Goal: Register for event/course

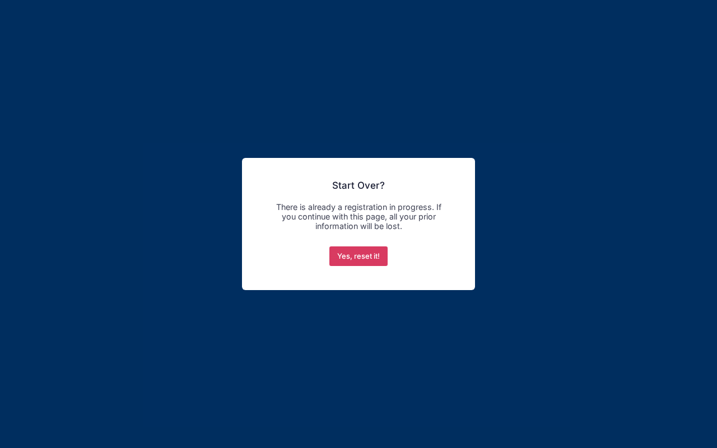
click at [353, 259] on button "Yes, reset it!" at bounding box center [358, 257] width 59 height 20
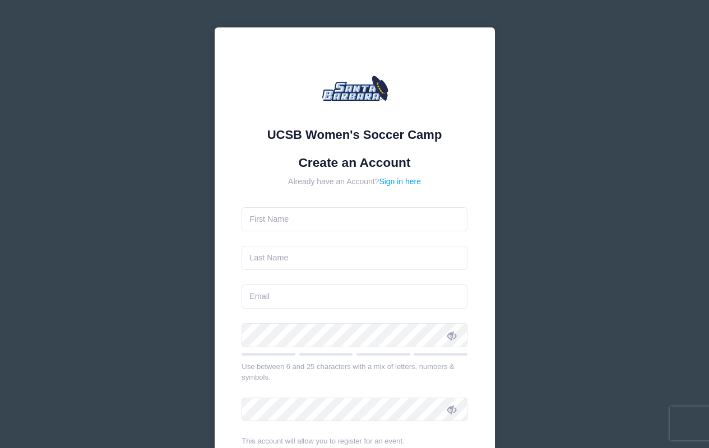
click at [370, 228] on input "text" at bounding box center [355, 219] width 226 height 24
type input "[PERSON_NAME]"
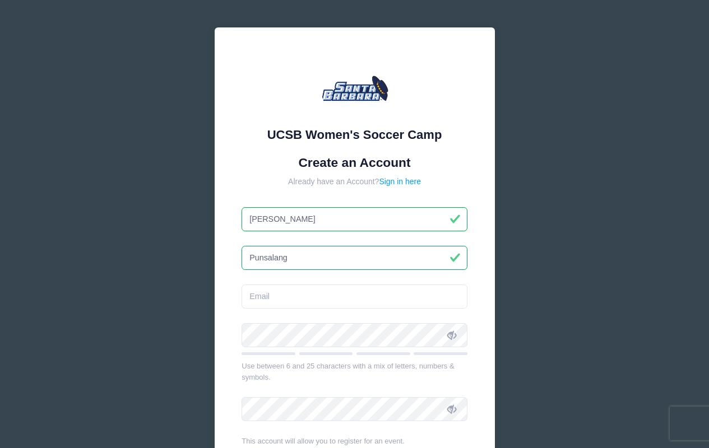
type input "Punsalang"
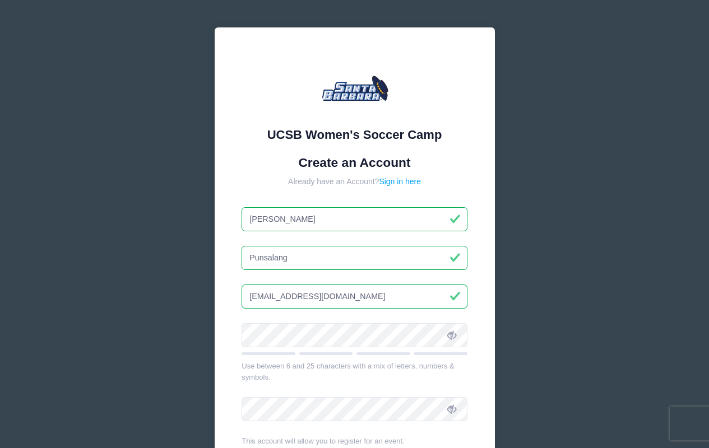
type input "[EMAIL_ADDRESS][DOMAIN_NAME]"
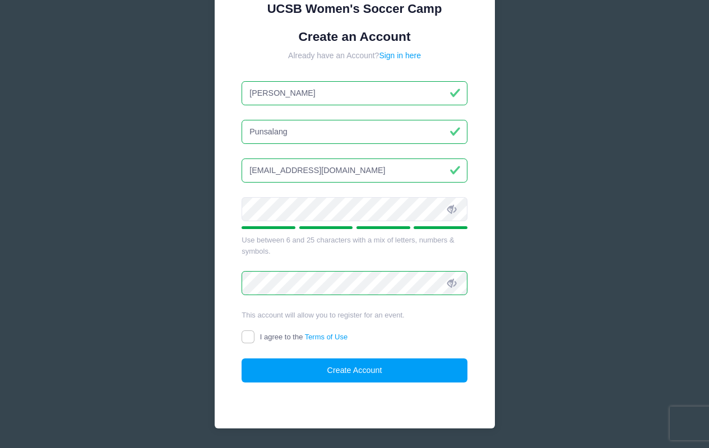
scroll to position [145, 0]
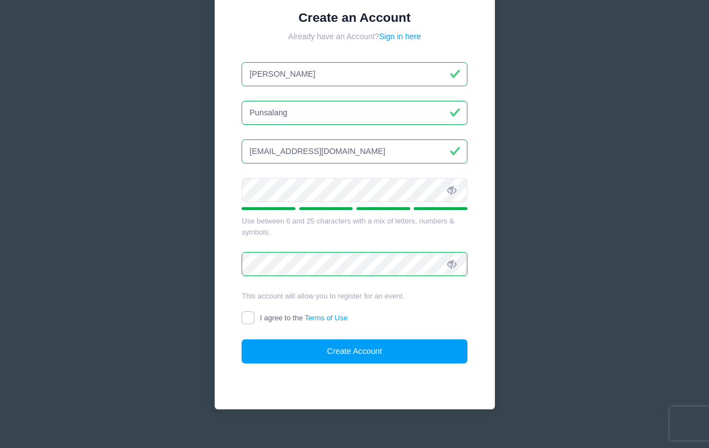
click at [250, 315] on input "I agree to the Terms of Use" at bounding box center [248, 318] width 13 height 13
checkbox input "true"
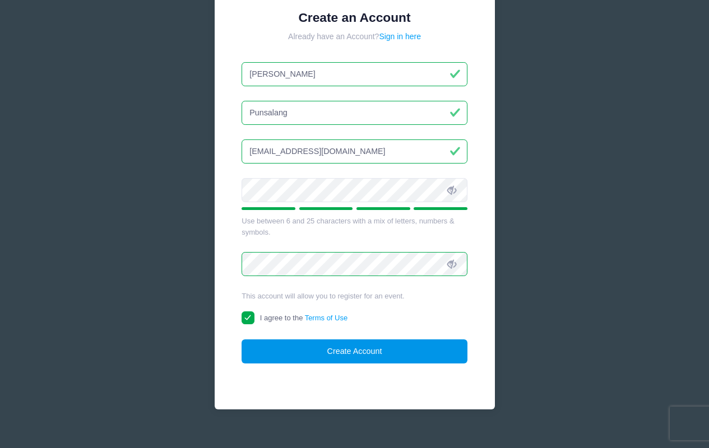
click at [342, 351] on button "Create Account" at bounding box center [355, 352] width 226 height 24
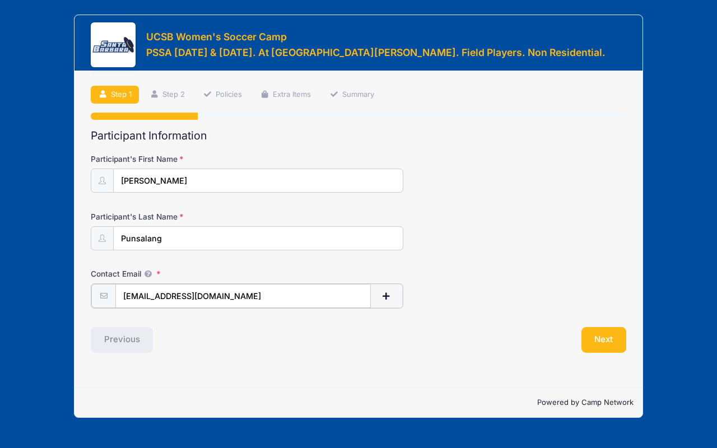
type input "thepunsalangs@sbcglobal.net"
click at [603, 336] on button "Next" at bounding box center [604, 339] width 45 height 26
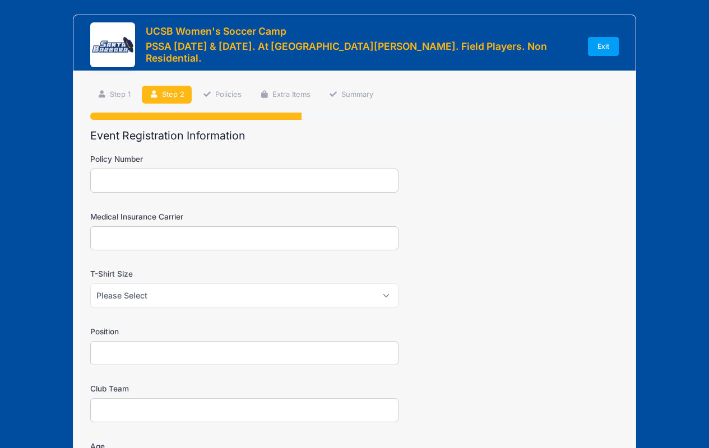
click at [356, 242] on input "Medical Insurance Carrier" at bounding box center [244, 238] width 308 height 24
select select "MED"
click at [335, 345] on input "Position" at bounding box center [244, 353] width 308 height 24
type input "M"
type input "Attacking Mid"
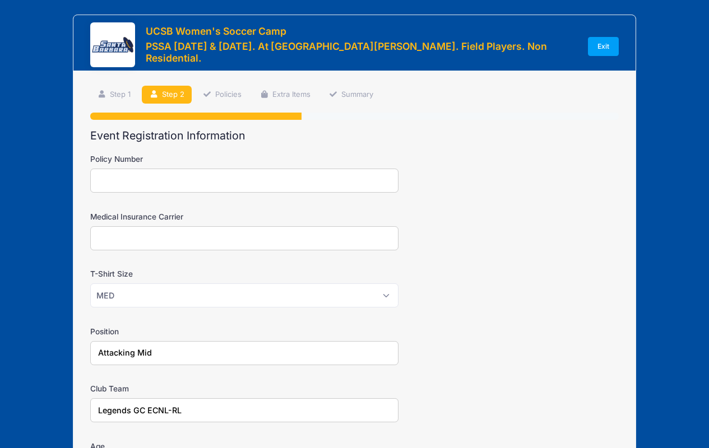
type input "Legends GC ECNL-RL"
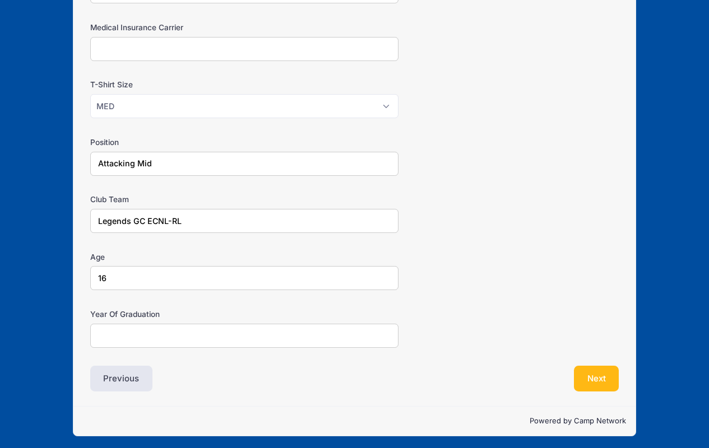
type input "16"
type input "2027"
click at [596, 378] on button "Next" at bounding box center [596, 379] width 45 height 26
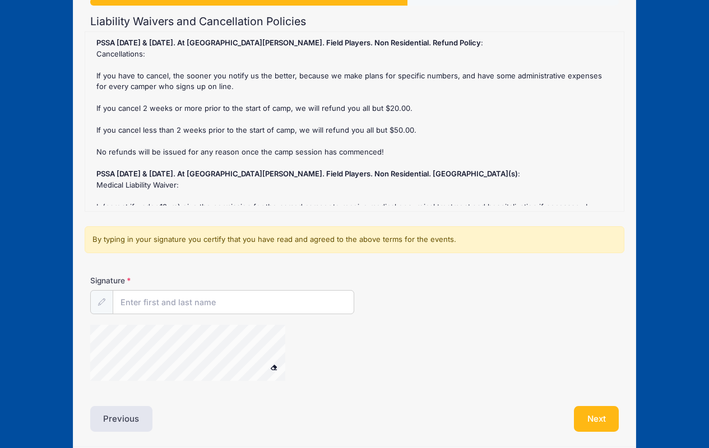
scroll to position [127, 0]
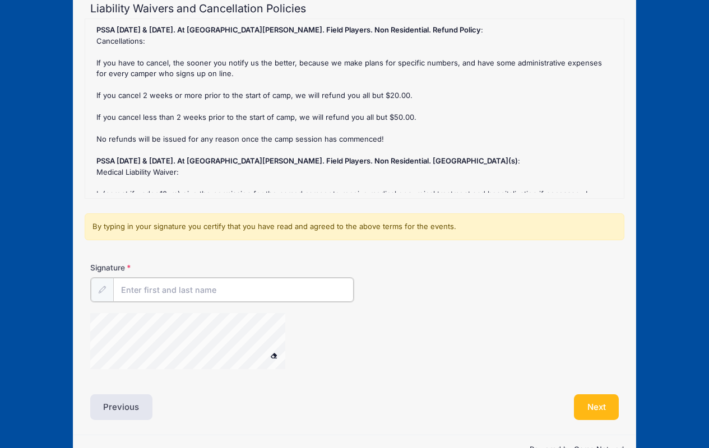
click at [220, 284] on input "Signature" at bounding box center [233, 290] width 241 height 24
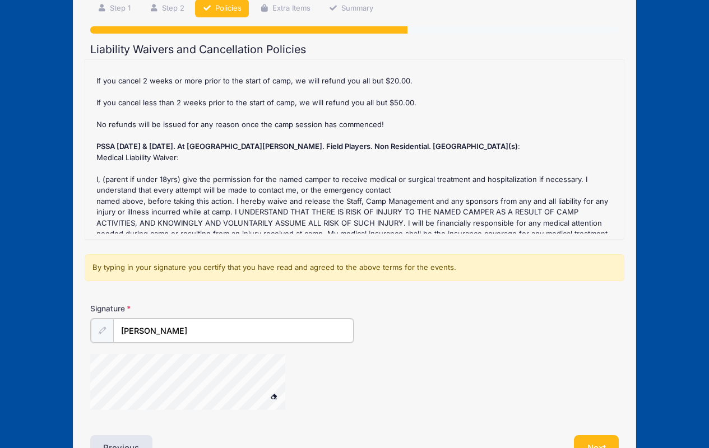
scroll to position [98, 0]
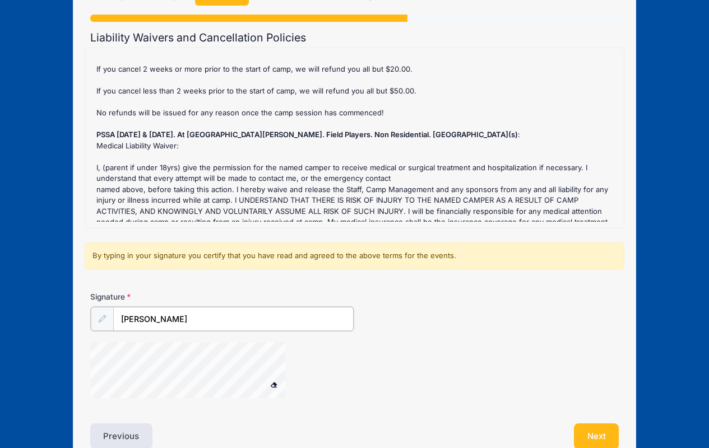
drag, startPoint x: 147, startPoint y: 316, endPoint x: 90, endPoint y: 317, distance: 57.2
click at [88, 317] on div "Signature Sophie Punsalang" at bounding box center [355, 350] width 540 height 118
type input "Carrie Punsalang"
click at [596, 431] on button "Next" at bounding box center [596, 435] width 45 height 26
click at [484, 119] on div "PSSA December 13 & 14. At UC Santa Barbara. Field Players. Non Residential. Ref…" at bounding box center [354, 138] width 527 height 168
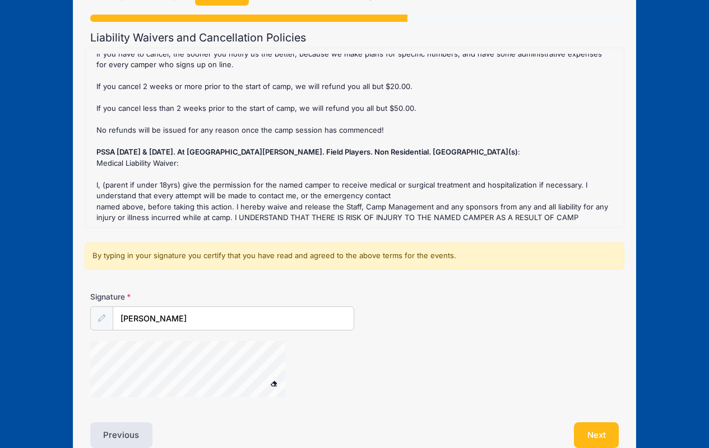
scroll to position [0, 0]
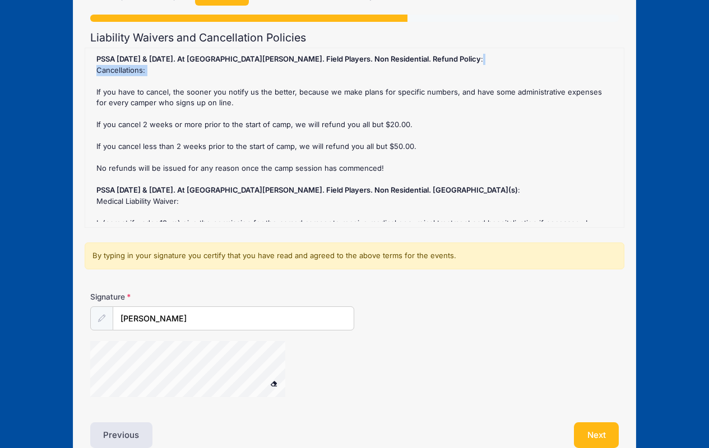
drag, startPoint x: 618, startPoint y: 59, endPoint x: 619, endPoint y: 78, distance: 19.1
click at [619, 78] on div "PSSA December 13 & 14. At UC Santa Barbara. Field Players. Non Residential. Ref…" at bounding box center [355, 138] width 540 height 180
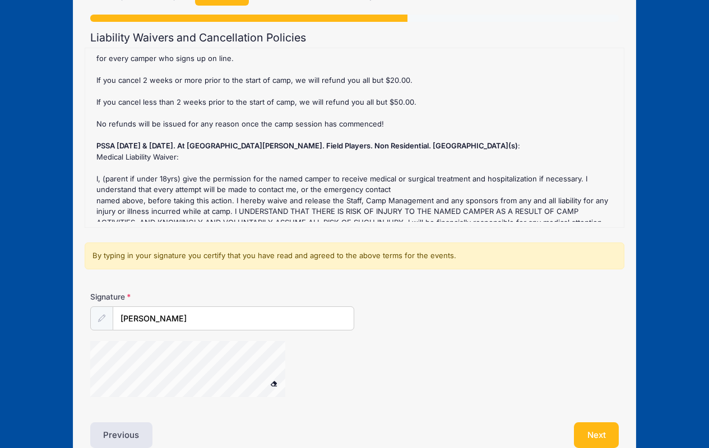
scroll to position [55, 0]
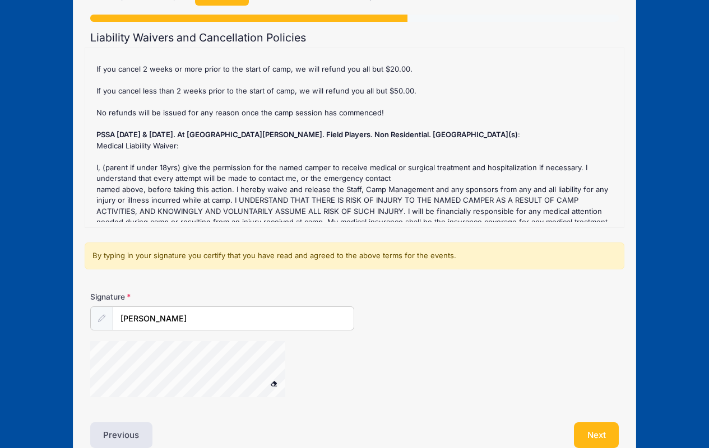
click at [272, 382] on span at bounding box center [274, 383] width 8 height 6
click at [261, 323] on input "Carrie Punsalang" at bounding box center [233, 319] width 241 height 24
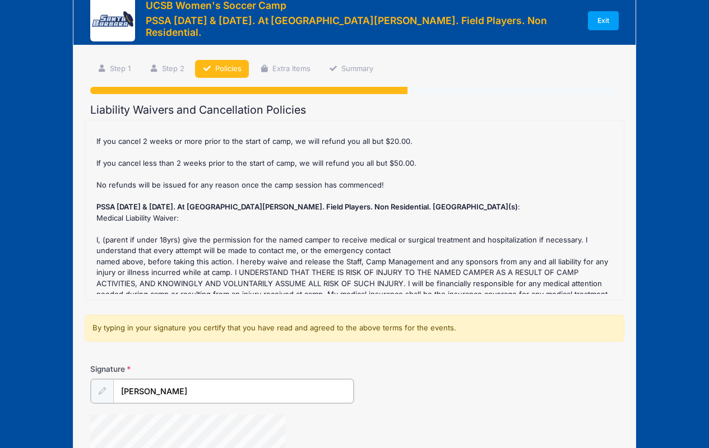
scroll to position [0, 0]
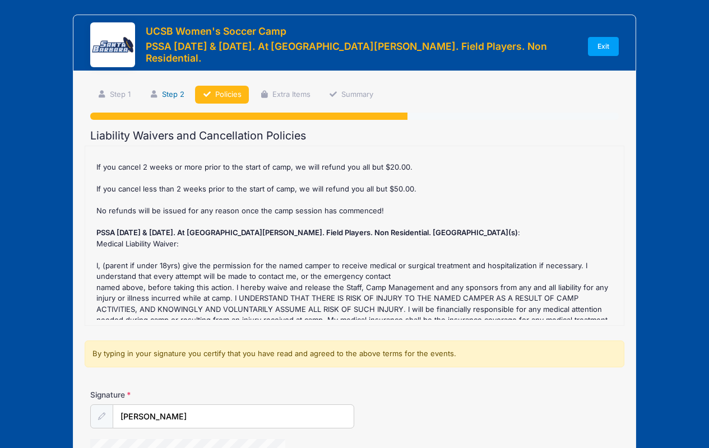
click at [173, 92] on link "Step 2" at bounding box center [167, 95] width 50 height 18
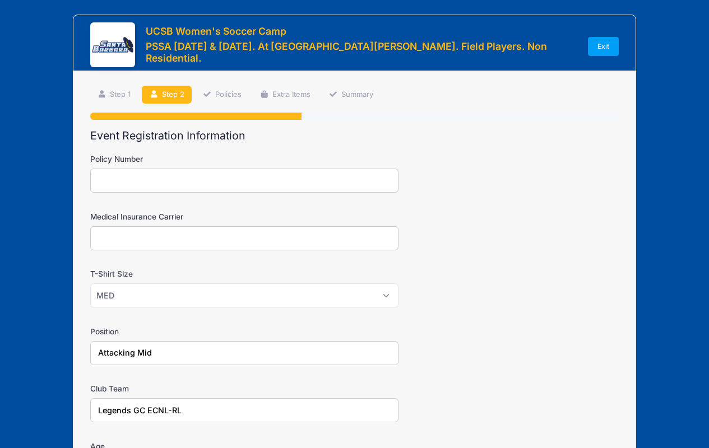
click at [142, 238] on input "Medical Insurance Carrier" at bounding box center [244, 238] width 308 height 24
type input "T"
type input "B"
type input "Anthem Blue Cross"
click at [171, 185] on input "Policy Number" at bounding box center [244, 181] width 308 height 24
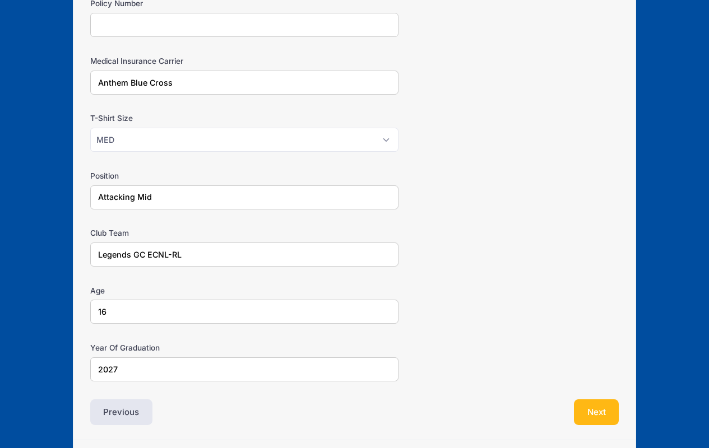
scroll to position [189, 0]
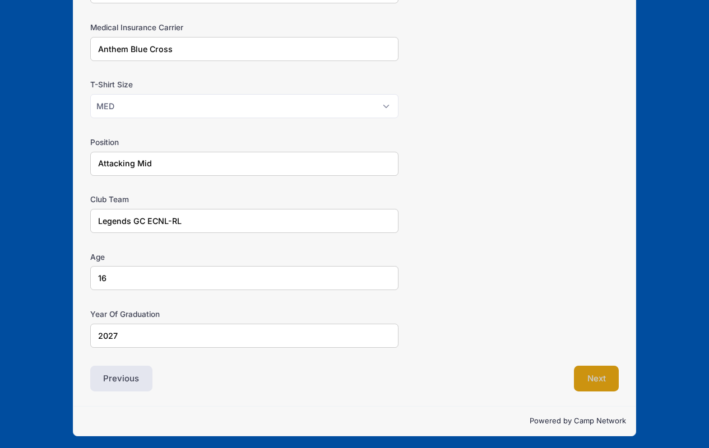
click at [591, 379] on button "Next" at bounding box center [596, 379] width 45 height 26
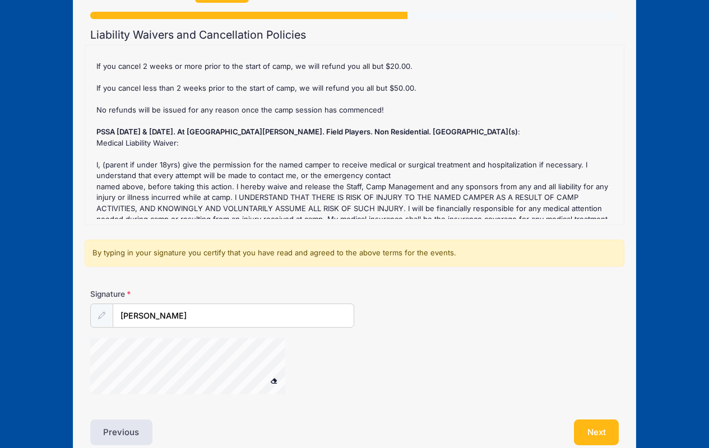
scroll to position [99, 0]
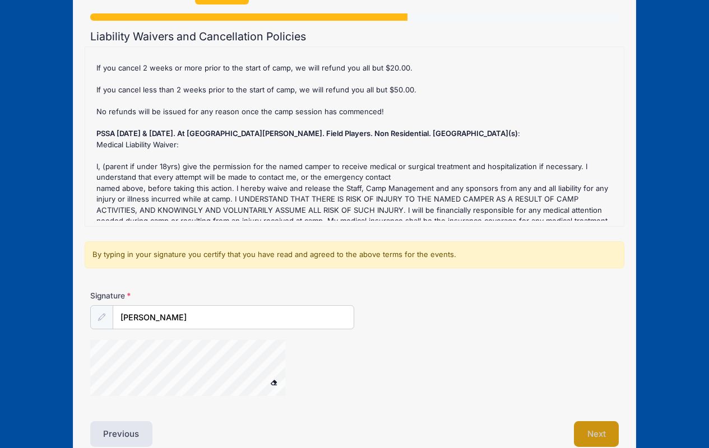
click at [603, 433] on button "Next" at bounding box center [596, 434] width 45 height 26
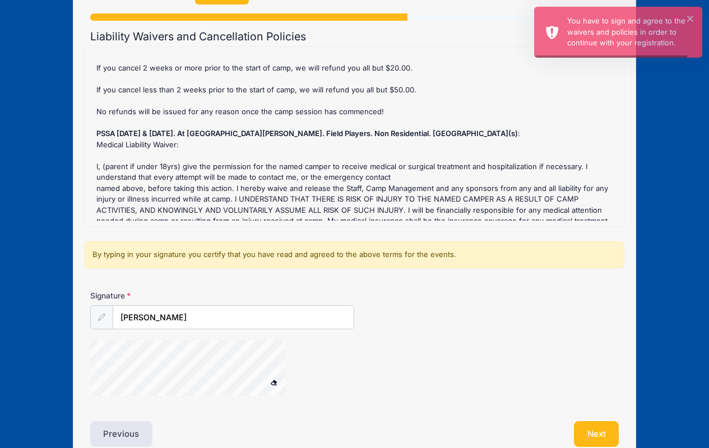
click at [588, 79] on div "PSSA December 13 & 14. At UC Santa Barbara. Field Players. Non Residential. Ref…" at bounding box center [354, 137] width 527 height 168
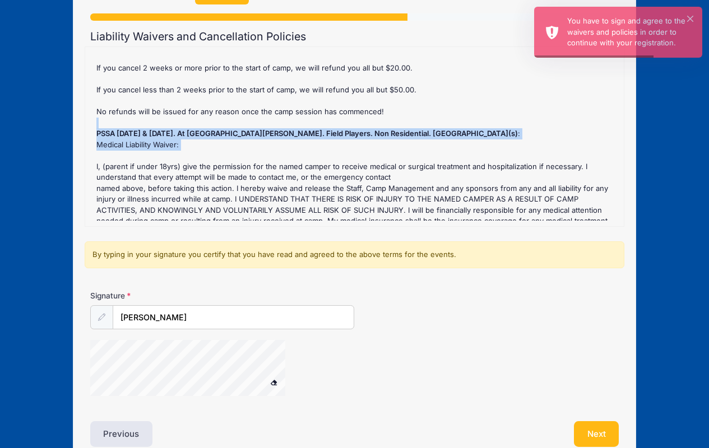
drag, startPoint x: 552, startPoint y: 145, endPoint x: 552, endPoint y: 117, distance: 27.5
click at [552, 117] on div "PSSA December 13 & 14. At UC Santa Barbara. Field Players. Non Residential. Ref…" at bounding box center [354, 137] width 527 height 168
click at [273, 380] on span at bounding box center [274, 382] width 8 height 6
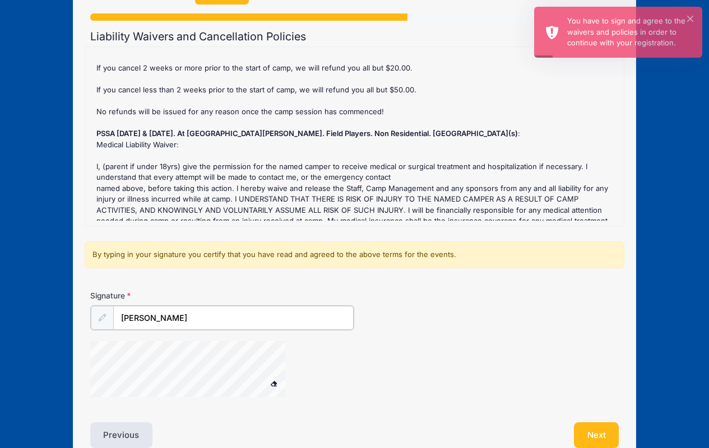
click at [192, 327] on input "Carrie Punsalang" at bounding box center [233, 318] width 241 height 24
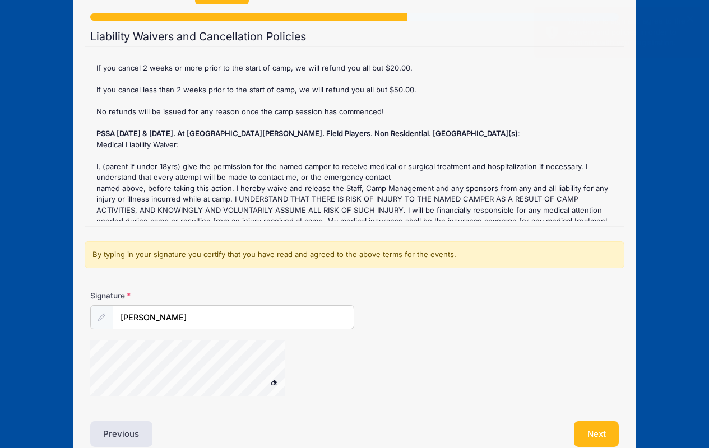
click at [103, 319] on icon at bounding box center [101, 317] width 7 height 7
click at [606, 434] on button "Next" at bounding box center [596, 434] width 45 height 26
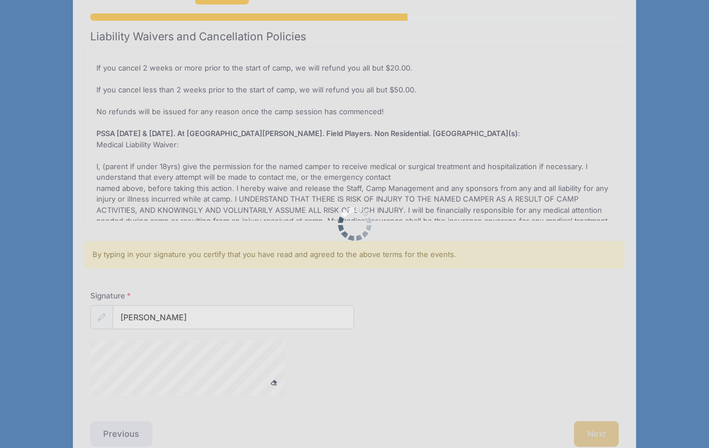
scroll to position [0, 0]
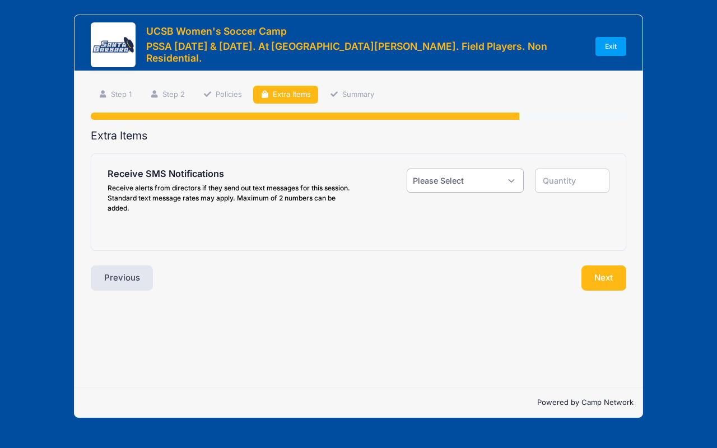
select select "1"
type input "1"
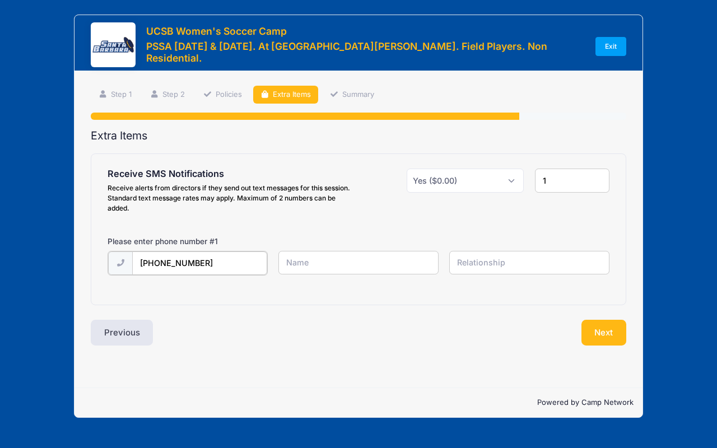
type input "(949) 278-6090"
type input "[PERSON_NAME]"
type input "Mother"
click at [611, 334] on button "Next" at bounding box center [604, 332] width 45 height 26
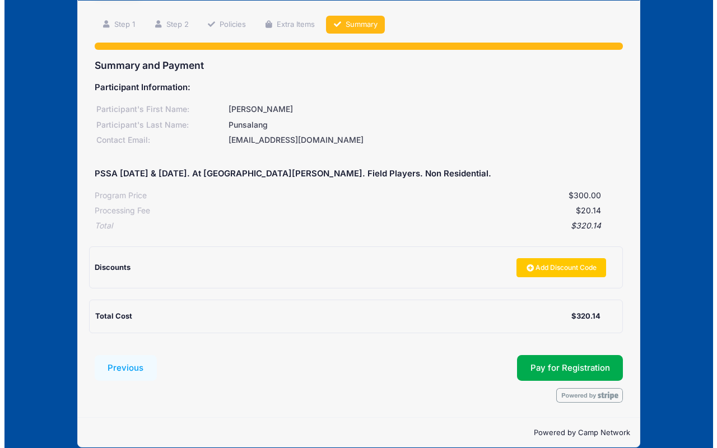
scroll to position [78, 0]
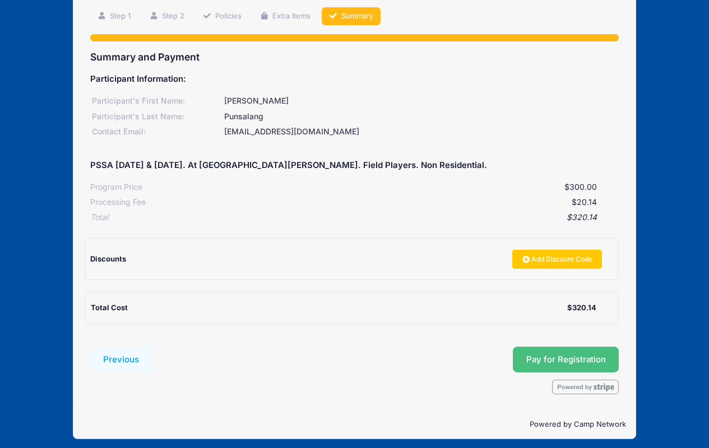
click at [562, 356] on button "Pay for Registration" at bounding box center [566, 360] width 106 height 26
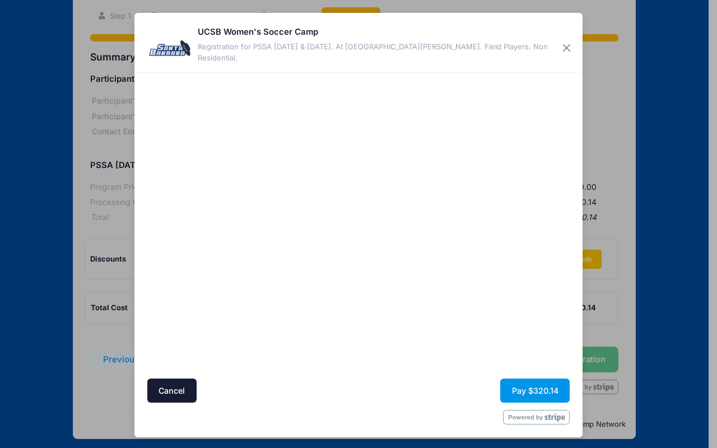
click at [527, 388] on button "Pay $320.14" at bounding box center [534, 391] width 69 height 24
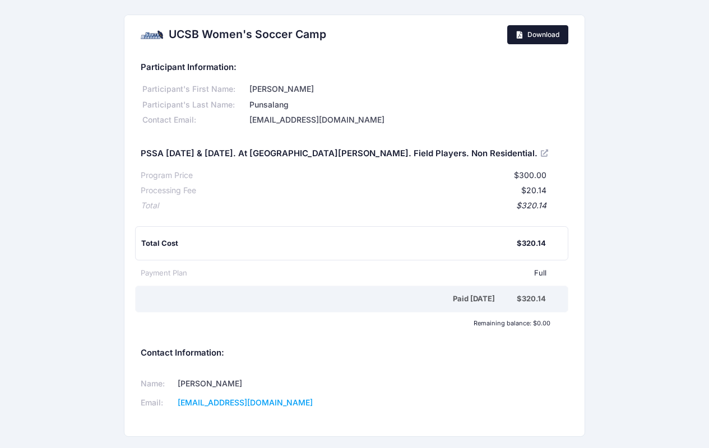
click at [535, 39] on link "Download" at bounding box center [537, 34] width 61 height 19
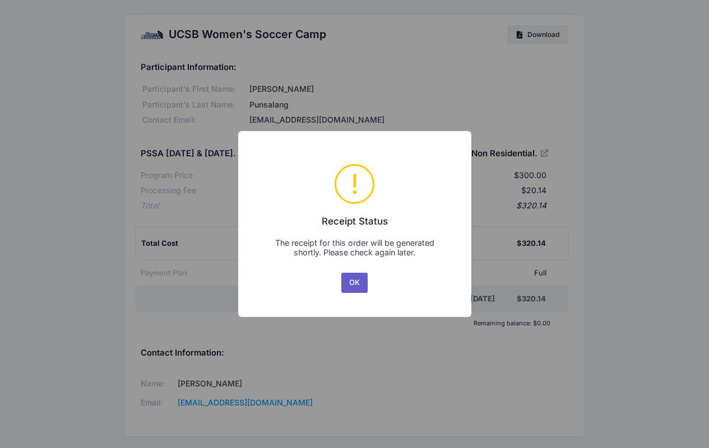
click at [356, 287] on button "OK" at bounding box center [354, 283] width 27 height 20
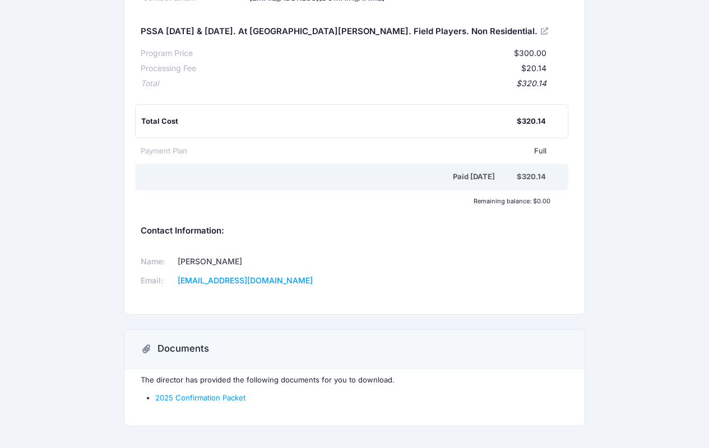
scroll to position [131, 0]
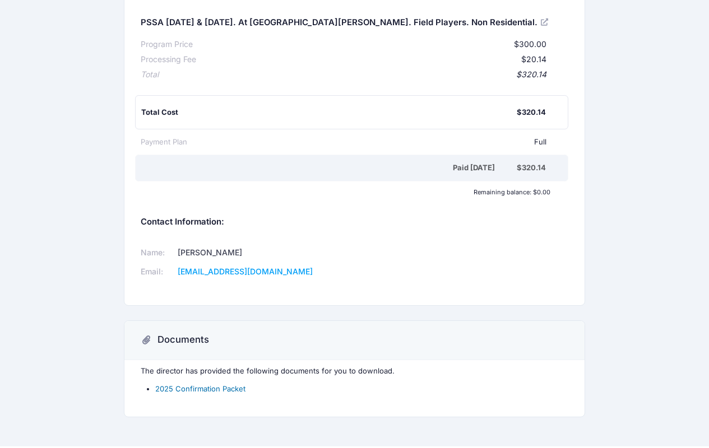
click at [208, 384] on link "2025 Confirmation Packet" at bounding box center [200, 388] width 90 height 9
click at [225, 384] on link "2025 Confirmation Packet" at bounding box center [200, 388] width 90 height 9
click at [230, 384] on link "2025 Confirmation Packet" at bounding box center [200, 388] width 90 height 9
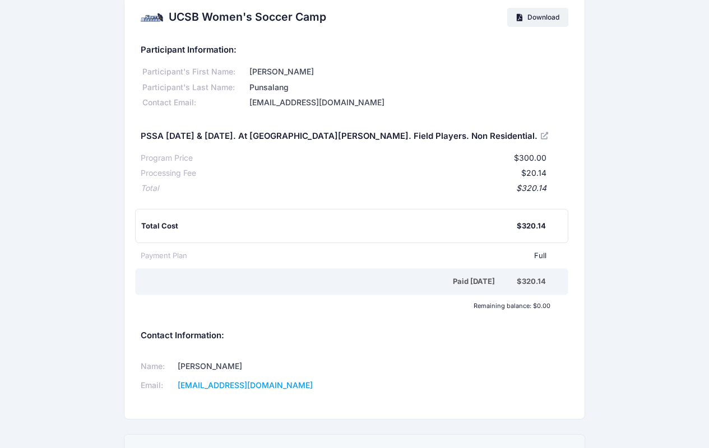
scroll to position [0, 0]
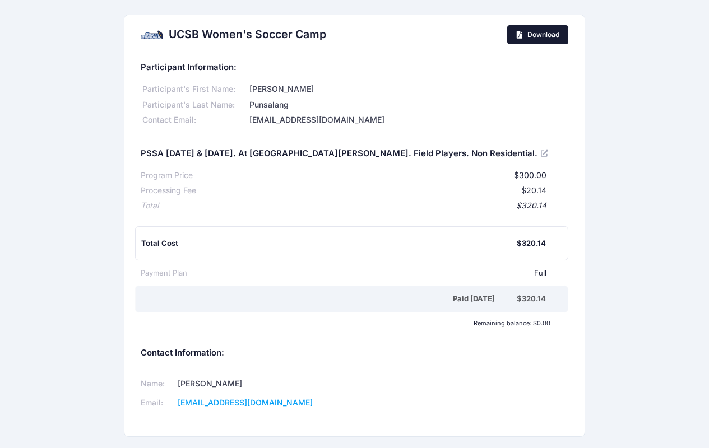
click at [537, 36] on span "Download" at bounding box center [543, 34] width 32 height 8
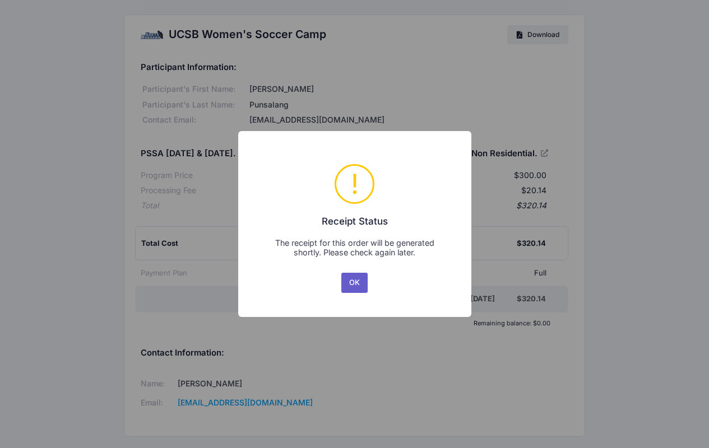
click at [354, 284] on button "OK" at bounding box center [354, 283] width 27 height 20
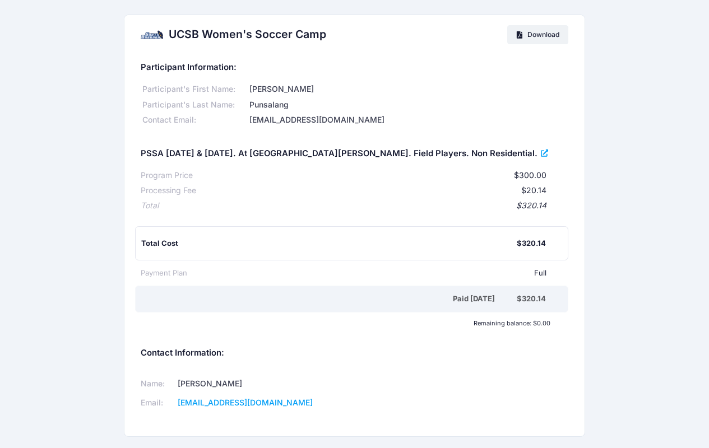
click at [541, 154] on icon at bounding box center [545, 154] width 9 height 0
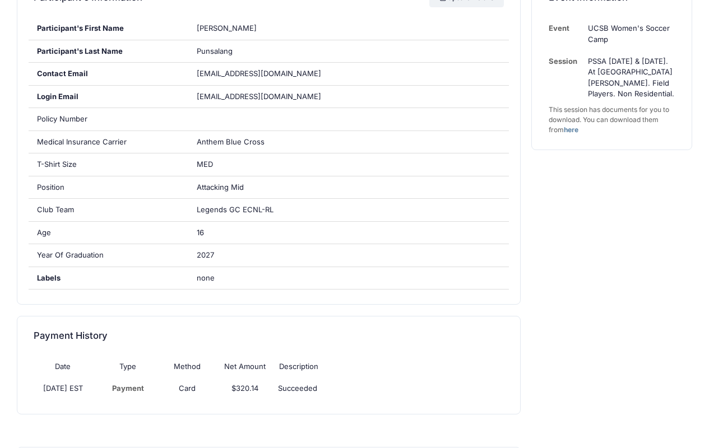
scroll to position [240, 0]
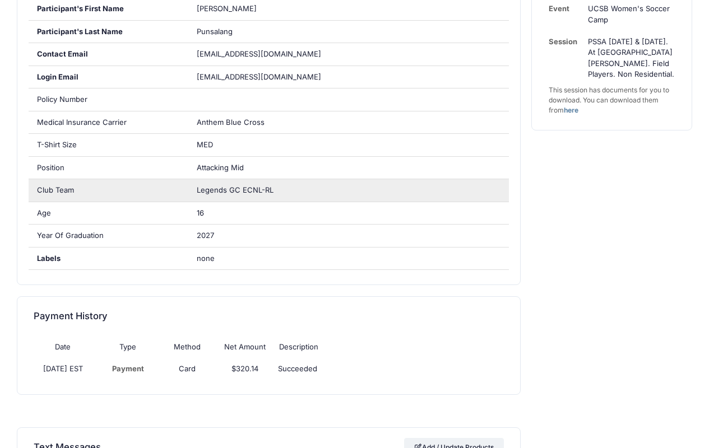
click at [238, 187] on span "Legends GC ECNL-RL" at bounding box center [235, 189] width 77 height 9
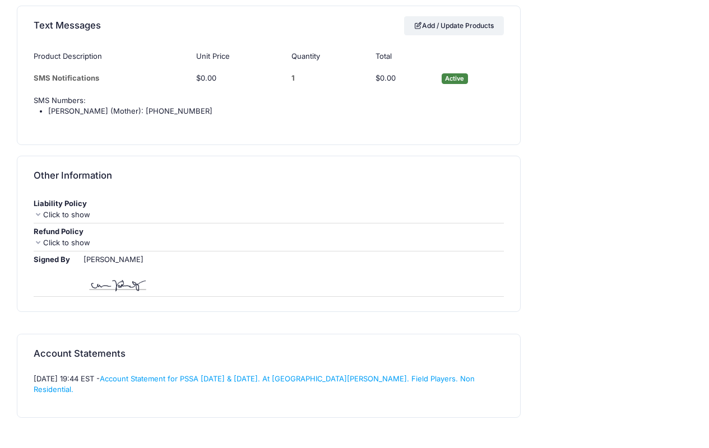
scroll to position [671, 0]
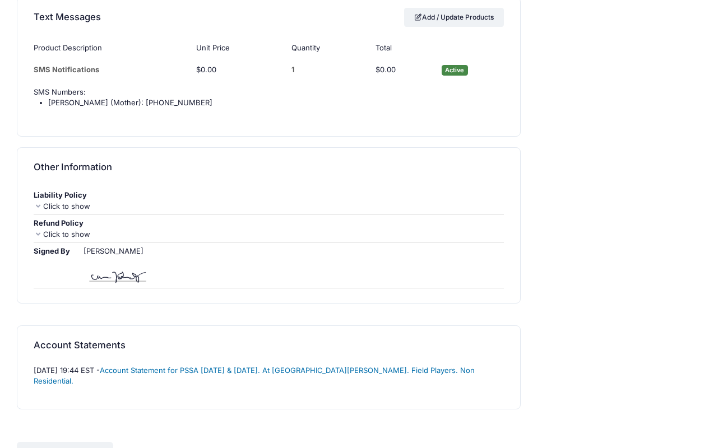
click at [429, 366] on link "Account Statement for PSSA December 13 & 14. At UC Santa Barbara. Field Players…" at bounding box center [254, 376] width 441 height 20
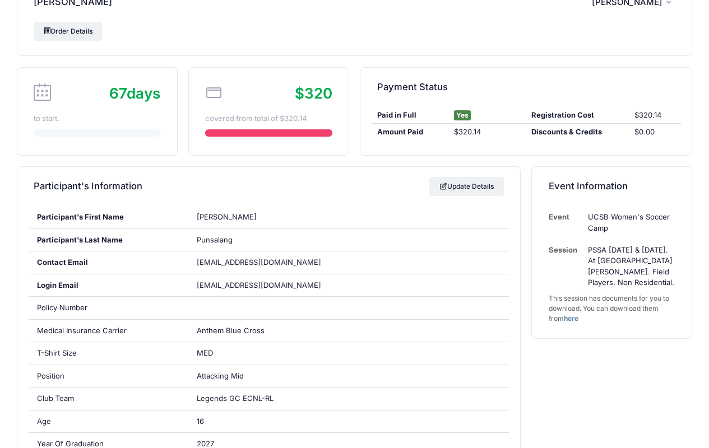
scroll to position [0, 0]
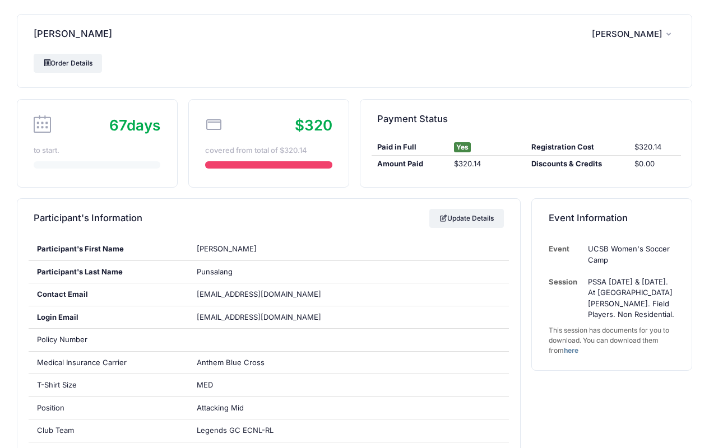
click at [668, 35] on icon "button" at bounding box center [670, 35] width 9 height 0
click at [588, 64] on link "My Account" at bounding box center [605, 64] width 129 height 21
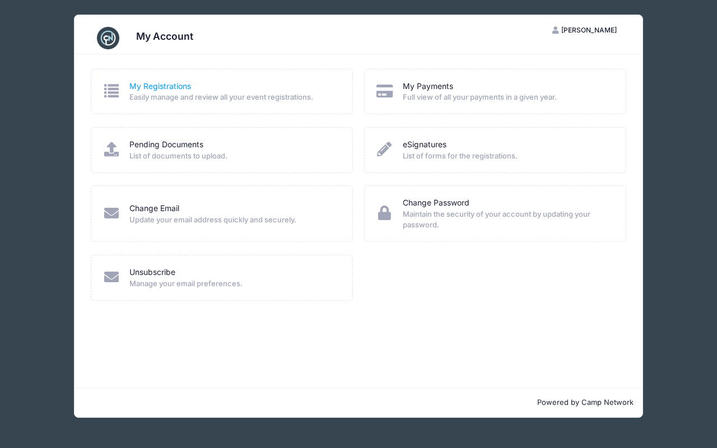
click at [138, 87] on link "My Registrations" at bounding box center [160, 87] width 62 height 12
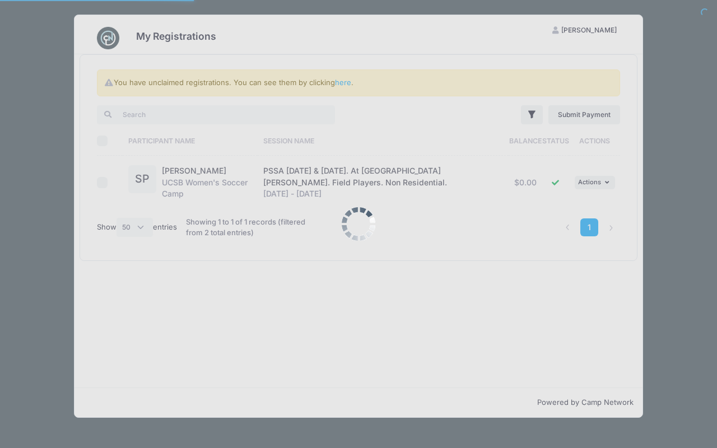
select select "50"
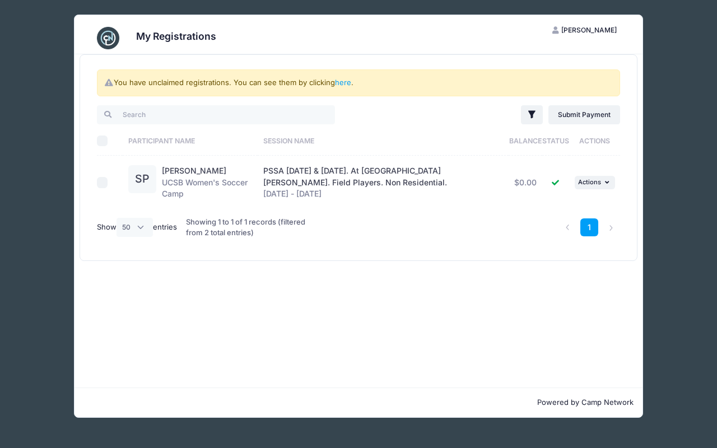
click at [100, 183] on input "checkbox" at bounding box center [102, 182] width 11 height 11
checkbox input "true"
click at [592, 182] on span "Actions" at bounding box center [589, 182] width 23 height 8
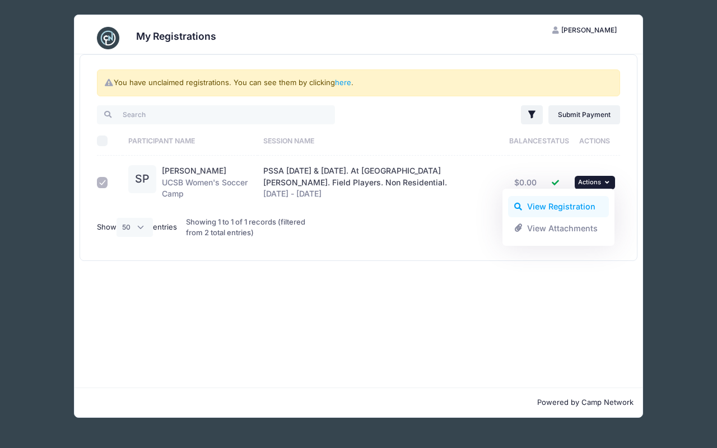
click at [575, 206] on link "View Registration" at bounding box center [558, 206] width 101 height 21
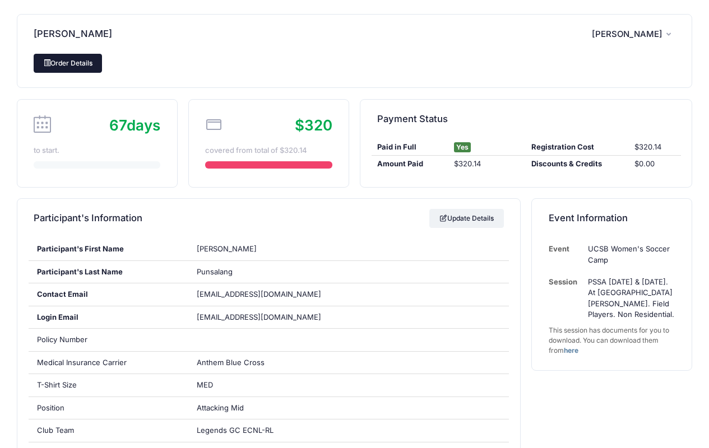
click at [76, 67] on link "Order Details" at bounding box center [68, 63] width 68 height 19
click at [670, 35] on icon "button" at bounding box center [670, 35] width 9 height 0
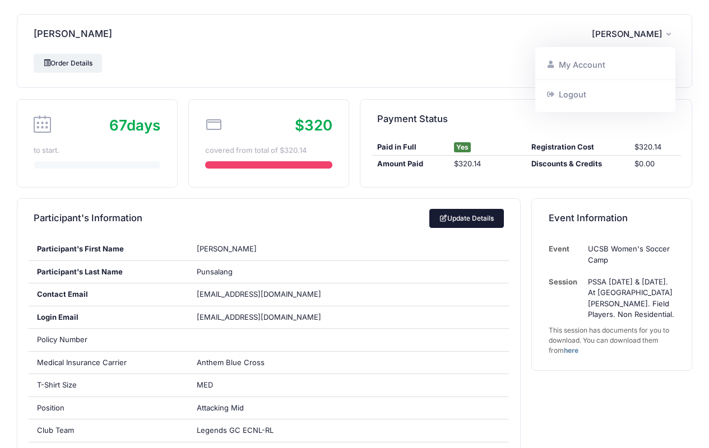
click at [470, 216] on link "Update Details" at bounding box center [466, 218] width 75 height 19
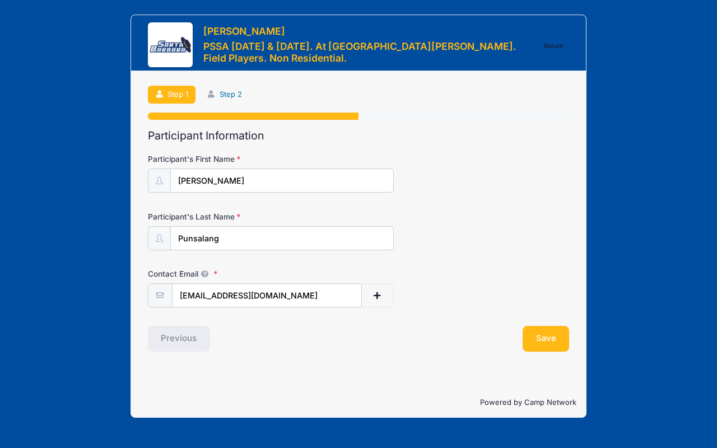
click at [232, 96] on link "Step 2" at bounding box center [224, 95] width 50 height 18
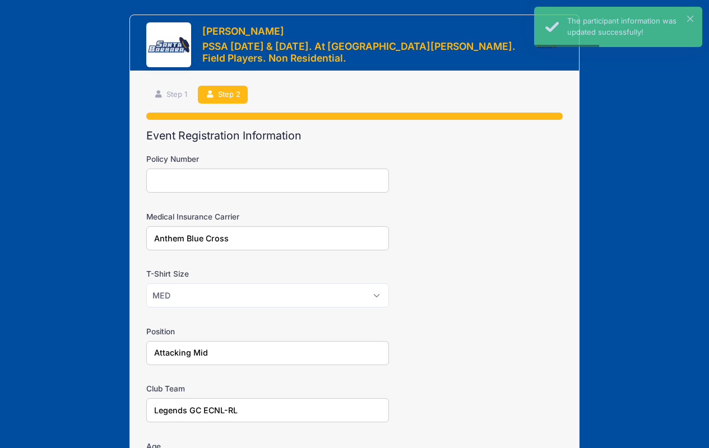
click at [196, 411] on input "Legends GC ECNL-RL" at bounding box center [267, 410] width 243 height 24
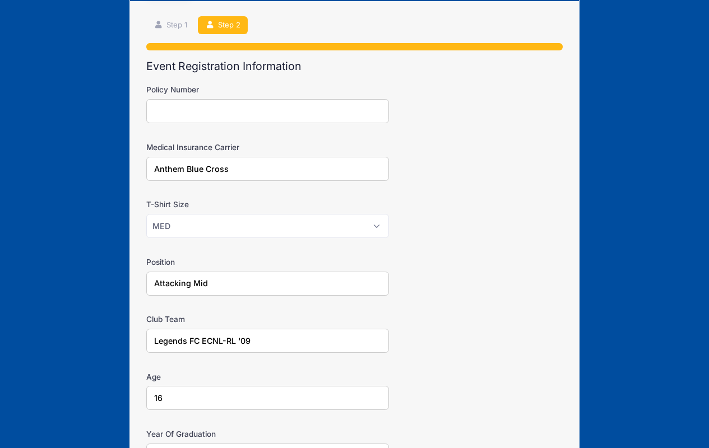
scroll to position [70, 0]
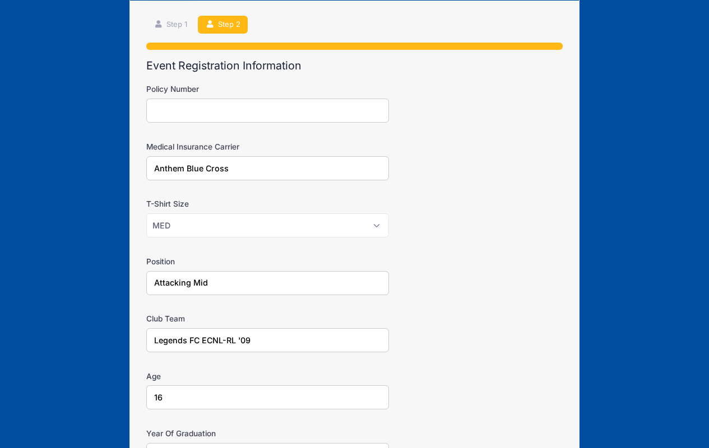
type input "Legends FC ECNL-RL '09"
click at [369, 104] on input "Policy Number" at bounding box center [267, 111] width 243 height 24
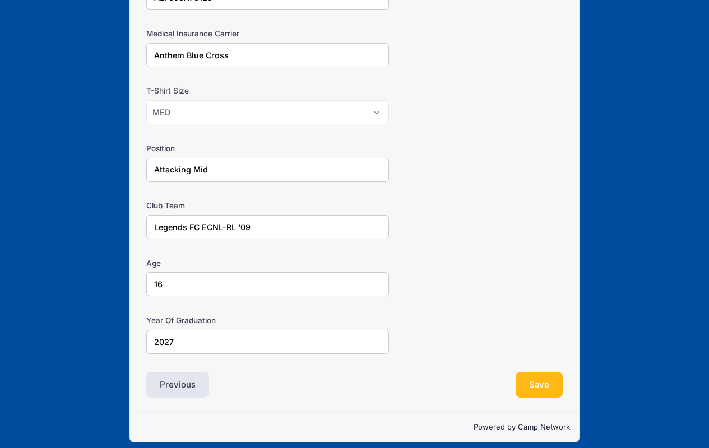
scroll to position [189, 0]
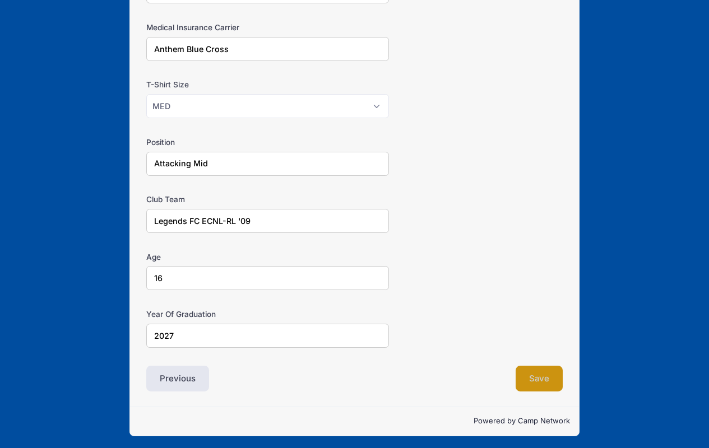
type input "ALF698A78129"
click at [537, 375] on button "Save" at bounding box center [539, 379] width 47 height 26
